Goal: Find specific page/section: Find specific page/section

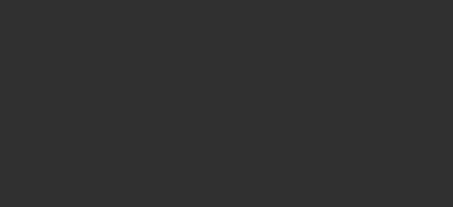
select select "10"
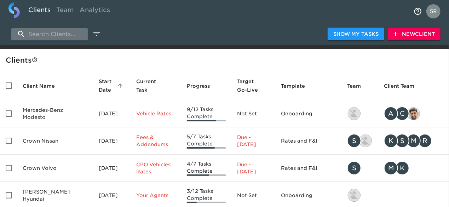
click at [60, 37] on input "search" at bounding box center [49, 34] width 76 height 12
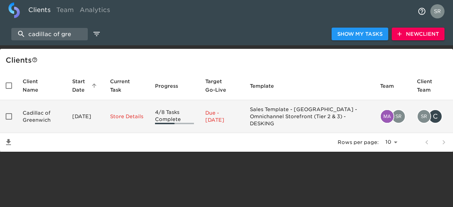
type input "cadillac of gre"
click at [42, 111] on td "Cadillac of Greenwich" at bounding box center [42, 116] width 50 height 33
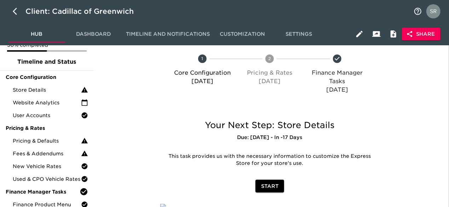
scroll to position [35, 0]
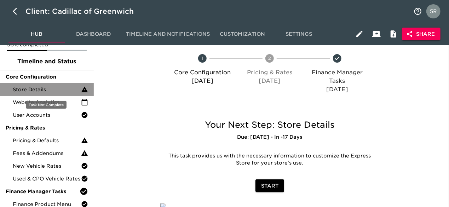
click at [41, 89] on span "Store Details" at bounding box center [47, 89] width 68 height 7
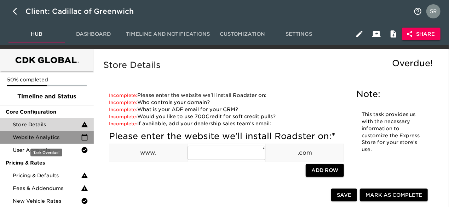
click at [47, 133] on div "Website Analytics" at bounding box center [47, 137] width 94 height 13
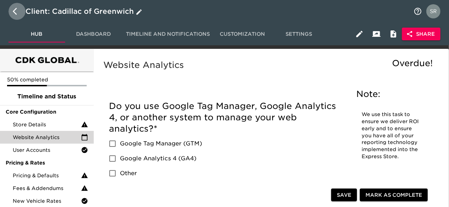
click at [19, 16] on button "button" at bounding box center [16, 11] width 17 height 17
select select "10"
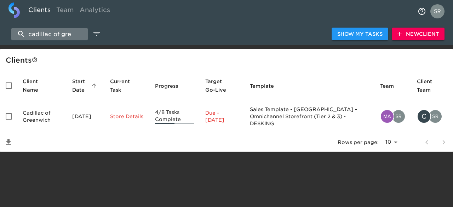
click at [69, 33] on input "cadillac of gre" at bounding box center [49, 34] width 76 height 12
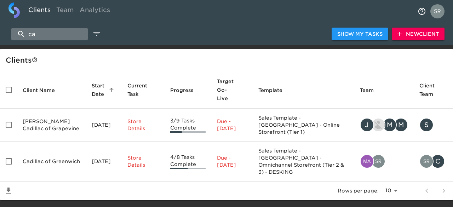
type input "c"
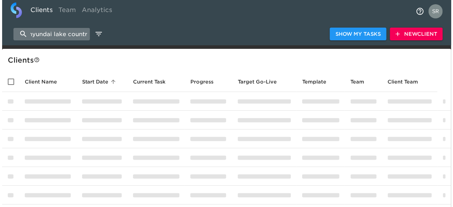
scroll to position [0, 5]
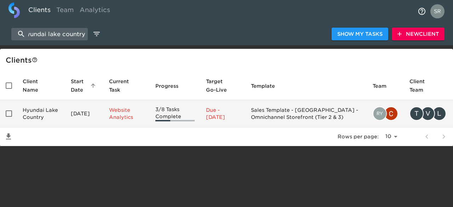
type input "hyundai lake country"
click at [41, 111] on td "Hyundai Lake Country" at bounding box center [41, 113] width 48 height 27
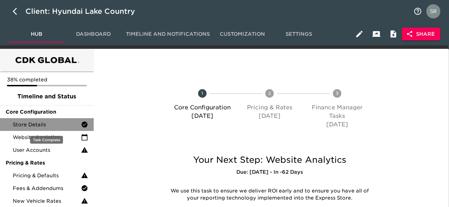
click at [37, 126] on span "Store Details" at bounding box center [47, 124] width 68 height 7
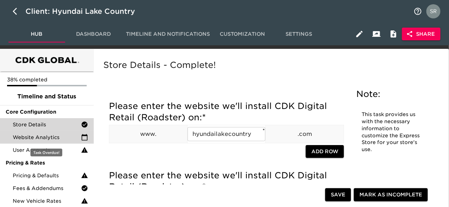
click at [57, 138] on span "Website Analytics" at bounding box center [47, 137] width 68 height 7
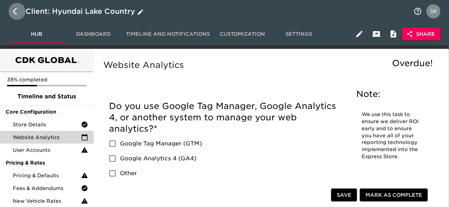
click at [16, 15] on icon "button" at bounding box center [17, 11] width 8 height 8
select select "10"
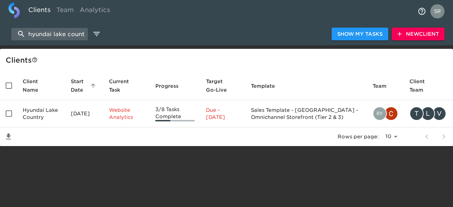
scroll to position [0, 5]
drag, startPoint x: 26, startPoint y: 36, endPoint x: 91, endPoint y: 39, distance: 65.2
click at [91, 39] on div "hyundai lake country Show My Tasks New Client" at bounding box center [226, 34] width 453 height 23
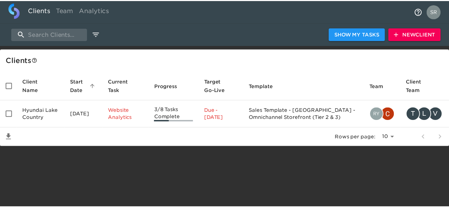
scroll to position [0, 0]
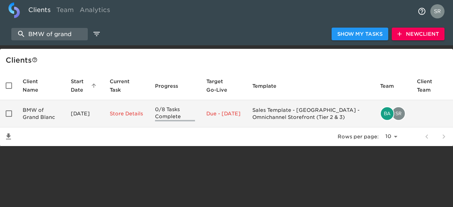
type input "BMW of grand"
click at [41, 108] on td "BMW of Grand Blanc" at bounding box center [41, 113] width 48 height 27
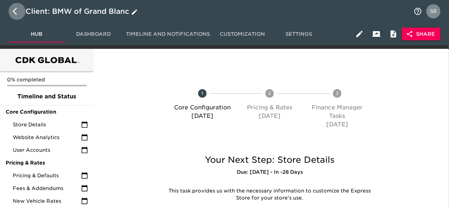
click at [15, 15] on icon "button" at bounding box center [17, 11] width 8 height 8
select select "10"
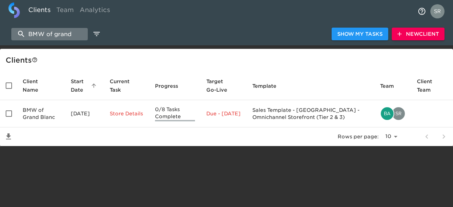
drag, startPoint x: 77, startPoint y: 32, endPoint x: 21, endPoint y: 34, distance: 55.6
click at [21, 34] on input "BMW of grand" at bounding box center [49, 34] width 76 height 12
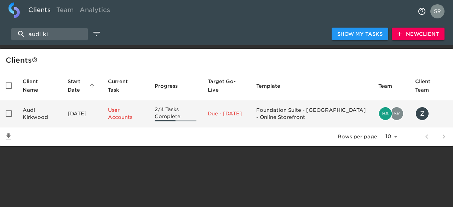
type input "audi ki"
click at [31, 118] on td "Audi Kirkwood" at bounding box center [39, 113] width 45 height 27
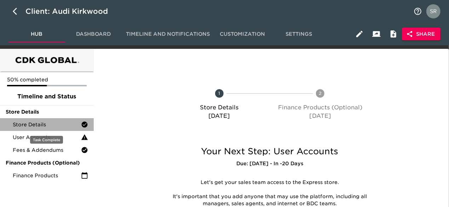
click at [31, 118] on div "Store Details" at bounding box center [47, 124] width 94 height 13
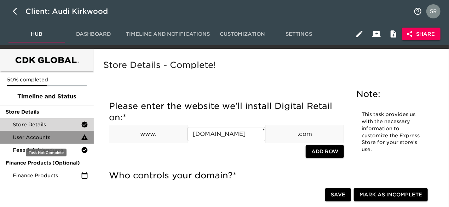
click at [61, 138] on span "User Accounts" at bounding box center [47, 137] width 68 height 7
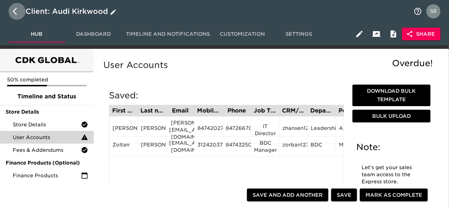
click at [12, 14] on button "button" at bounding box center [16, 11] width 17 height 17
select select "10"
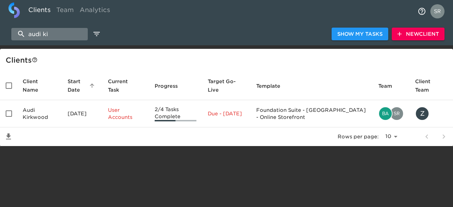
drag, startPoint x: 63, startPoint y: 34, endPoint x: 20, endPoint y: 36, distance: 43.2
click at [20, 36] on input "audi ki" at bounding box center [49, 34] width 76 height 12
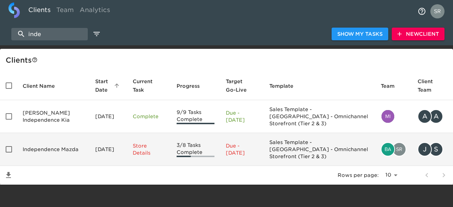
type input "inde"
click at [37, 150] on td "Independence Mazda" at bounding box center [53, 149] width 73 height 33
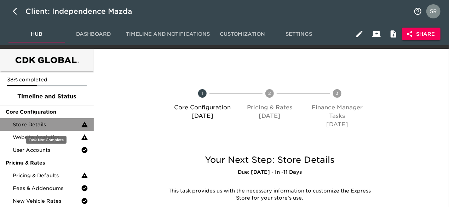
click at [51, 124] on span "Store Details" at bounding box center [47, 124] width 68 height 7
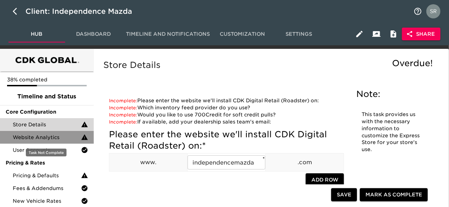
click at [40, 137] on span "Website Analytics" at bounding box center [47, 137] width 68 height 7
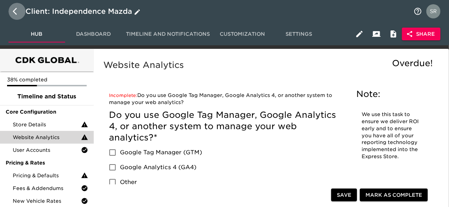
click at [16, 13] on icon "button" at bounding box center [15, 11] width 4 height 7
select select "10"
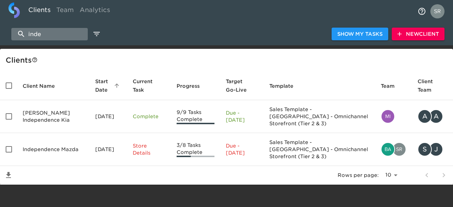
click at [48, 36] on input "inde" at bounding box center [49, 34] width 76 height 12
type input "i"
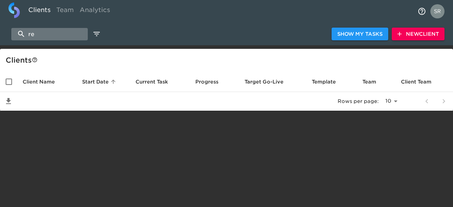
type input "r"
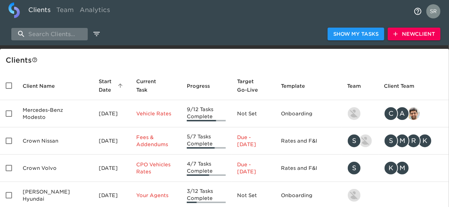
click at [67, 34] on input "search" at bounding box center [49, 34] width 76 height 12
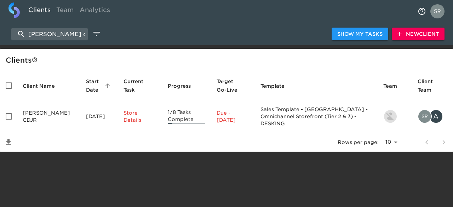
type input "reineke cdjr"
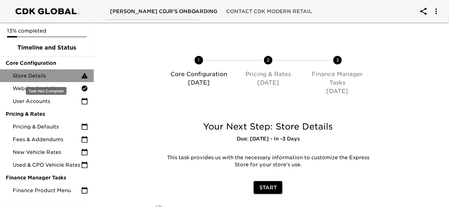
click at [45, 78] on span "Store Details" at bounding box center [47, 75] width 68 height 7
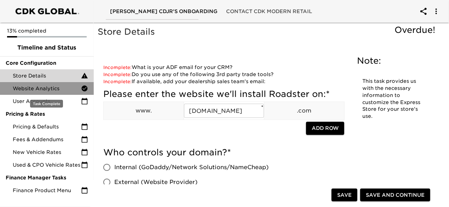
click at [44, 89] on span "Website Analytics" at bounding box center [47, 88] width 68 height 7
